Goal: Task Accomplishment & Management: Use online tool/utility

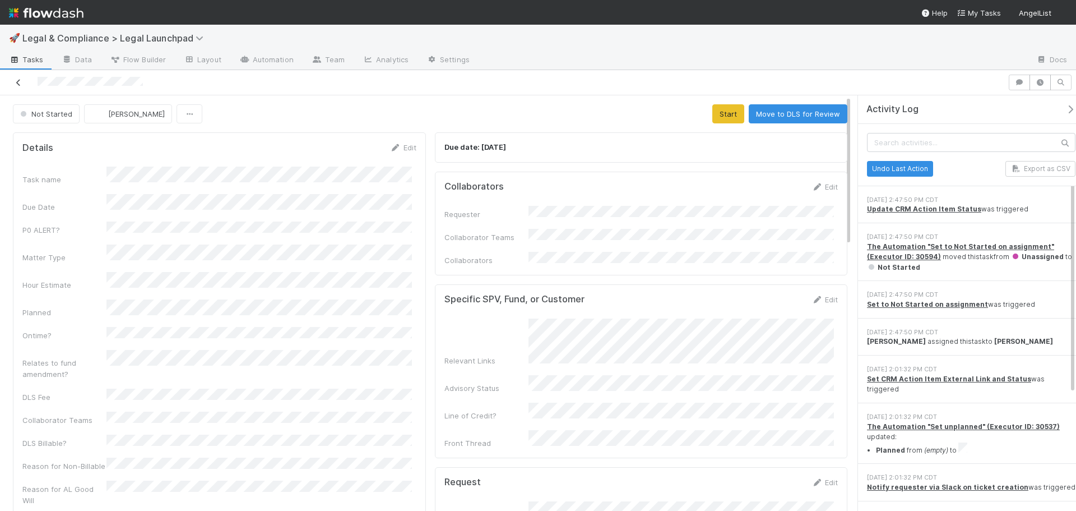
click at [22, 81] on icon at bounding box center [18, 82] width 11 height 7
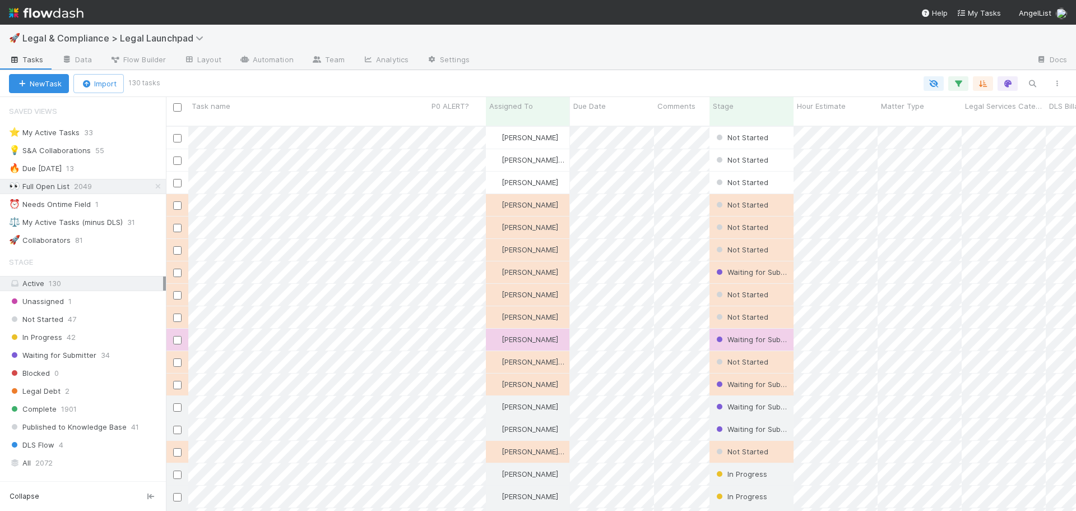
scroll to position [9, 9]
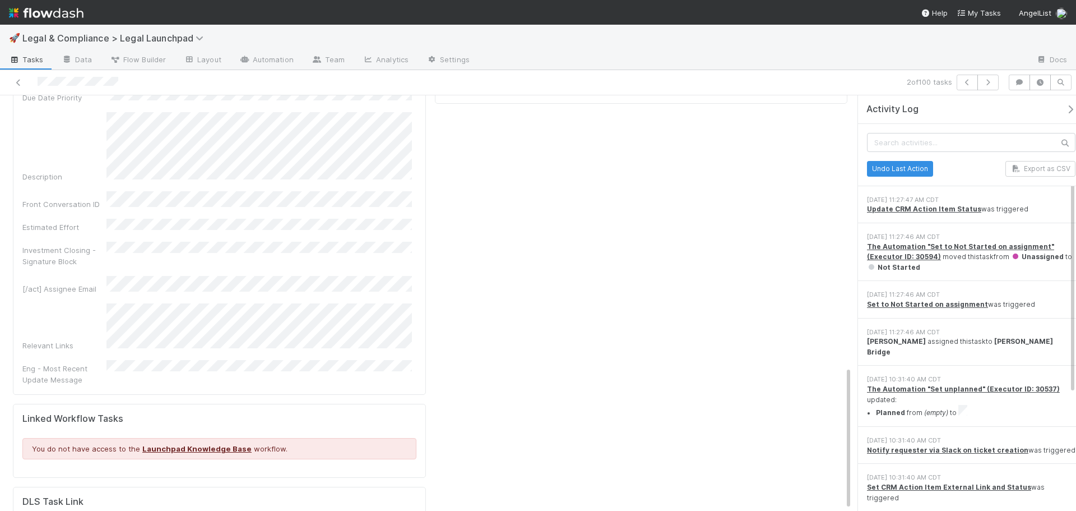
scroll to position [392, 0]
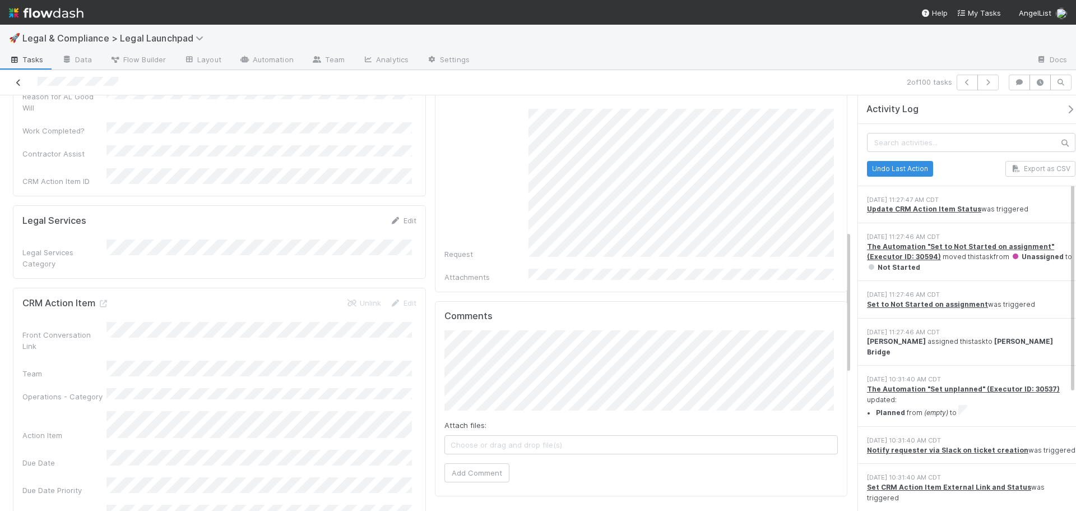
click at [17, 80] on icon at bounding box center [18, 82] width 11 height 7
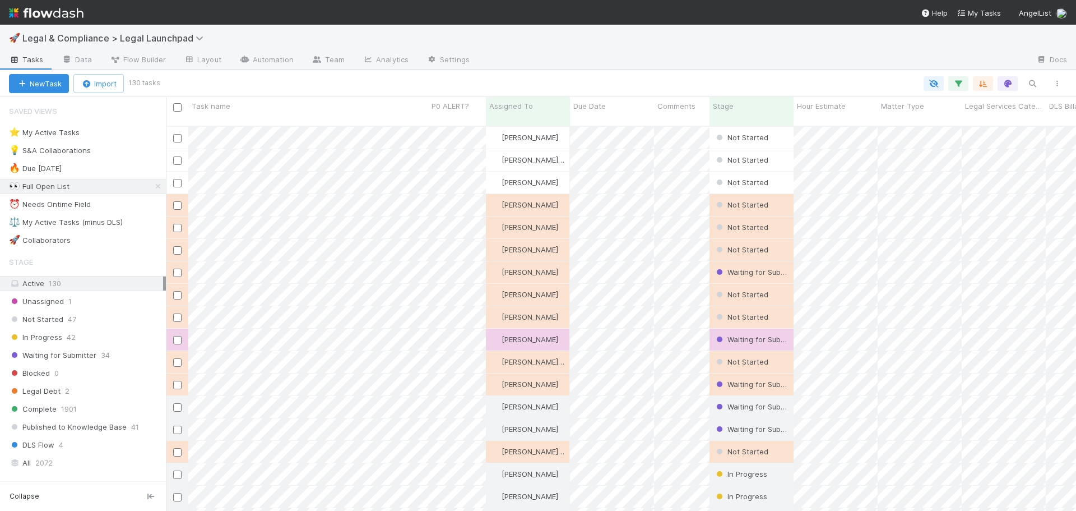
scroll to position [386, 902]
click at [106, 223] on div "⚖️ My Active Tasks (minus DLS)" at bounding box center [66, 222] width 114 height 14
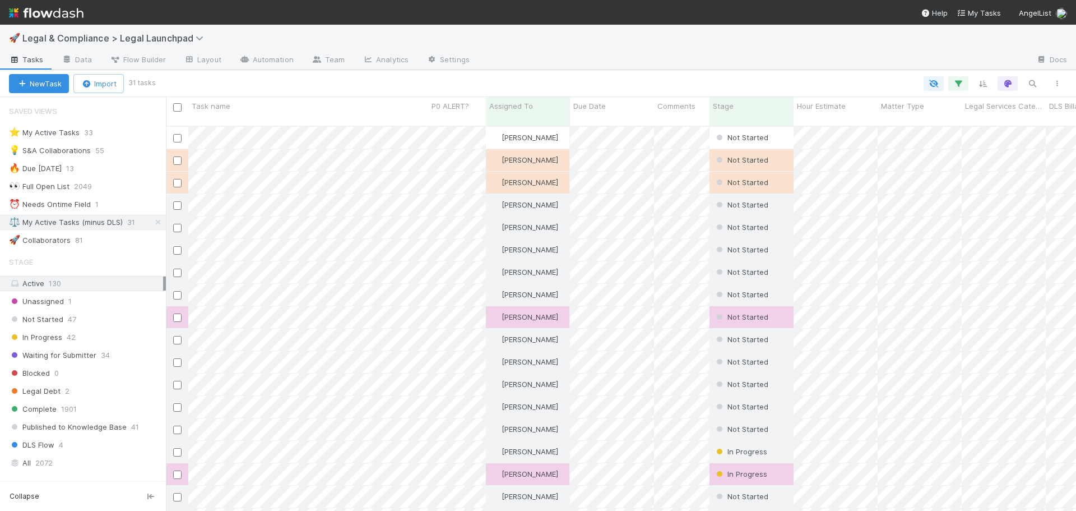
scroll to position [386, 902]
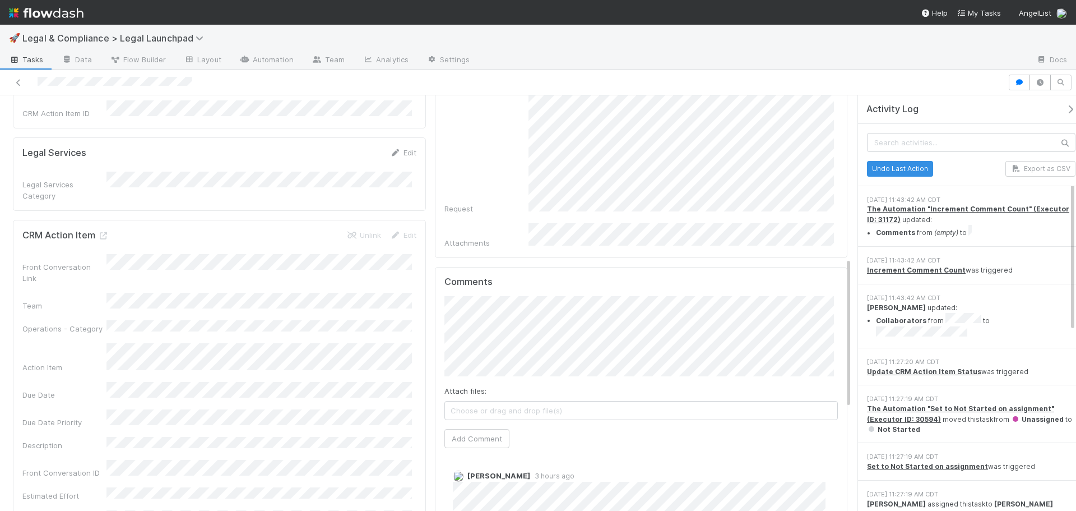
scroll to position [448, 0]
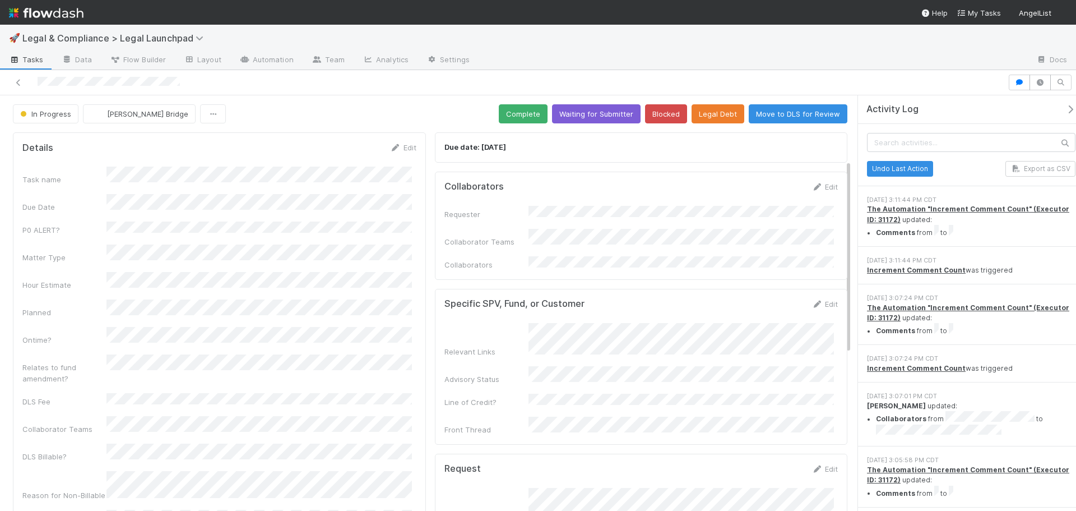
scroll to position [448, 0]
